Goal: Information Seeking & Learning: Learn about a topic

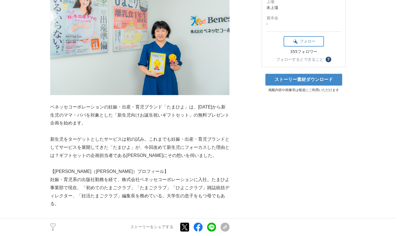
scroll to position [112, 0]
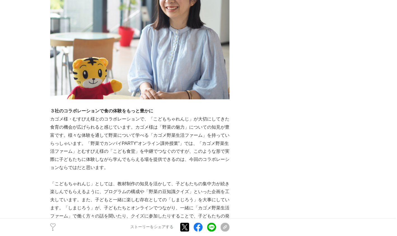
scroll to position [364, 0]
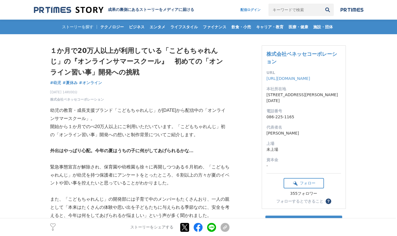
click at [72, 151] on strong "外出はやっぱり心配。今年の夏はうちの子に何がしてあげられるかな…" at bounding box center [122, 150] width 144 height 5
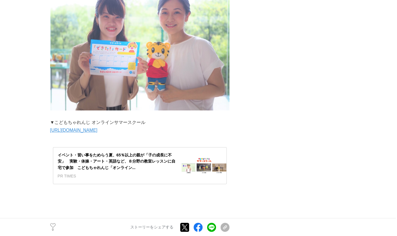
scroll to position [1121, 0]
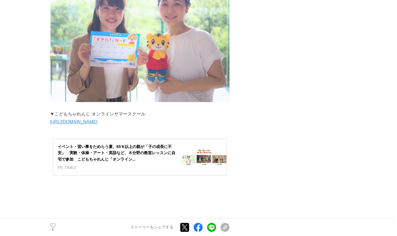
click at [84, 119] on link "https://www2.shimajiro.co.jp/kodomo/online/" at bounding box center [73, 121] width 47 height 5
